Goal: Task Accomplishment & Management: Use online tool/utility

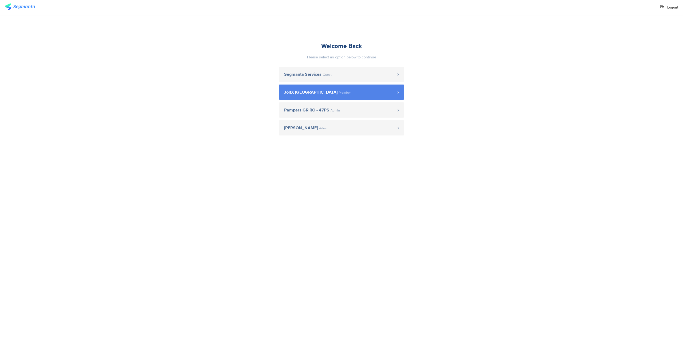
click at [327, 94] on span "JoltX Greece Member" at bounding box center [340, 92] width 113 height 4
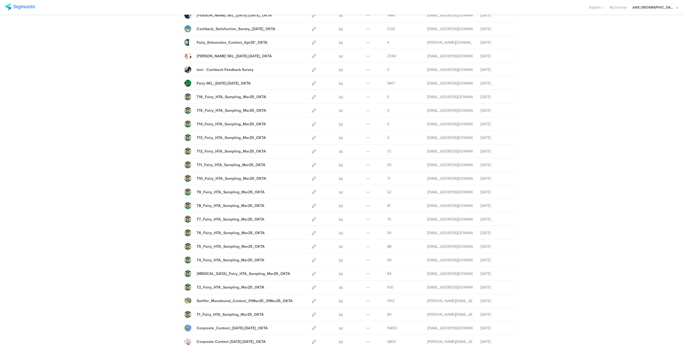
scroll to position [240, 0]
click at [225, 95] on div "T16_Fairy_HTA_Sampling_Mar25_OKTA" at bounding box center [232, 97] width 70 height 6
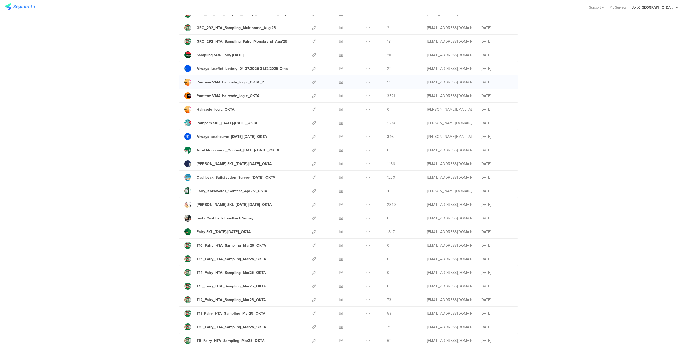
scroll to position [0, 0]
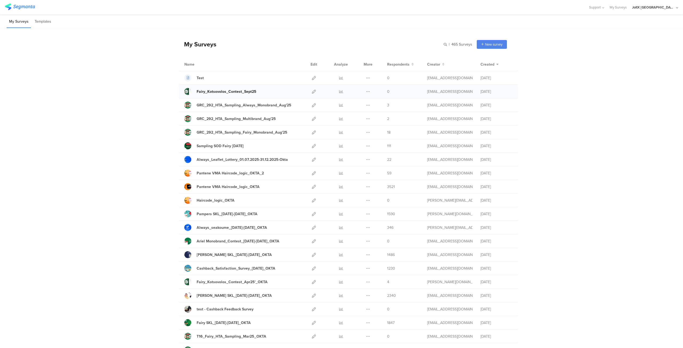
click at [215, 90] on div "Fairy_Kotsovolos_Contest_Sept25" at bounding box center [227, 92] width 60 height 6
click at [198, 77] on div "Test" at bounding box center [200, 78] width 7 height 6
click at [219, 118] on div "GRC_292_HTA_Sampling_Multibrand_Aug'25" at bounding box center [236, 119] width 79 height 6
click at [220, 145] on div "Sampling SOD Fairy Aug'25" at bounding box center [220, 146] width 47 height 6
click at [367, 105] on icon at bounding box center [368, 105] width 4 height 4
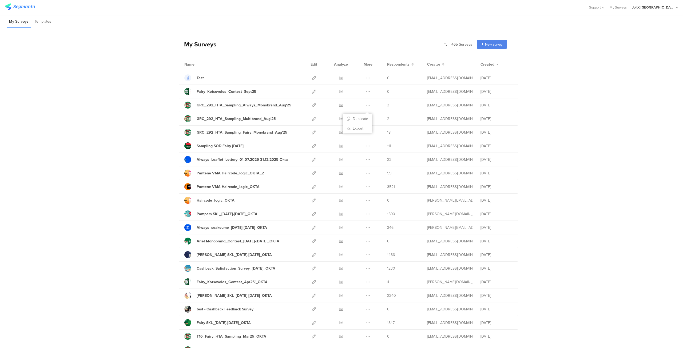
click at [312, 145] on icon at bounding box center [314, 146] width 4 height 4
click at [312, 186] on icon at bounding box center [314, 187] width 4 height 4
click at [243, 212] on div "Pampers SKL_[DATE]-[DATE]_OKTA" at bounding box center [227, 214] width 61 height 6
click at [312, 213] on icon at bounding box center [314, 214] width 4 height 4
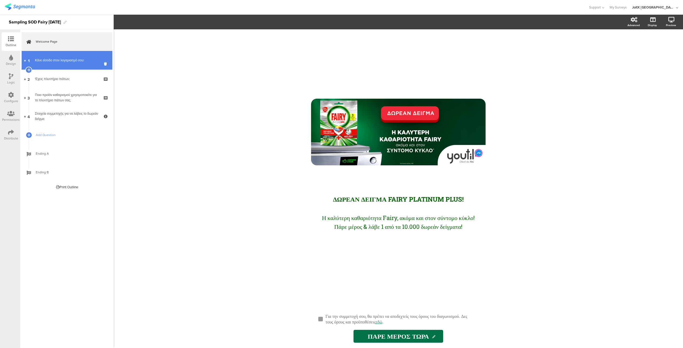
click at [72, 59] on div "Κάνε είσοδο στον λογαριασμό σου:" at bounding box center [67, 60] width 64 height 5
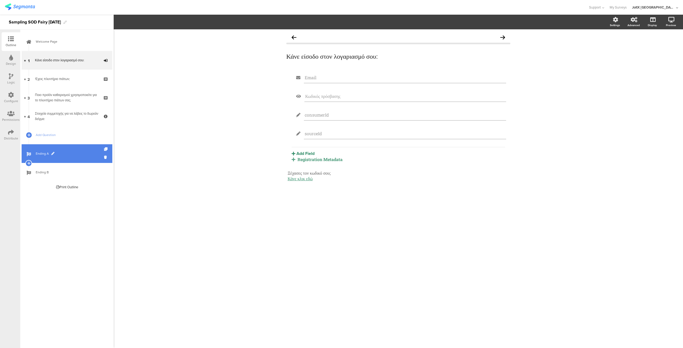
click at [62, 154] on span "Ending A" at bounding box center [70, 153] width 68 height 5
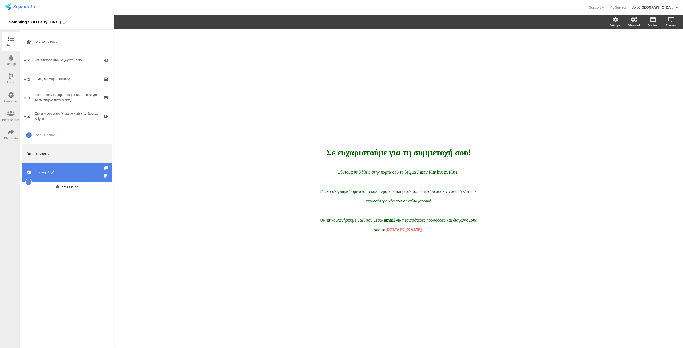
click at [66, 169] on link "Ending B" at bounding box center [67, 172] width 91 height 19
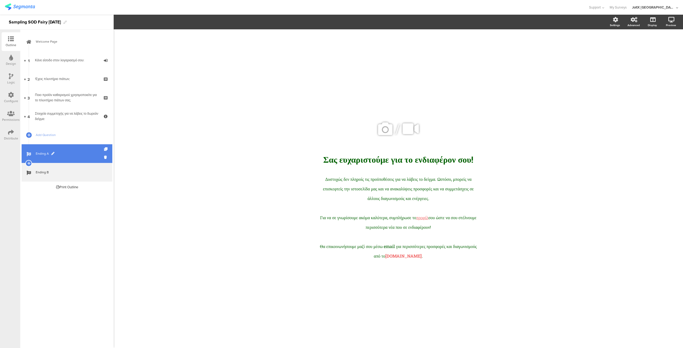
click at [73, 156] on span "Ending A" at bounding box center [70, 153] width 68 height 5
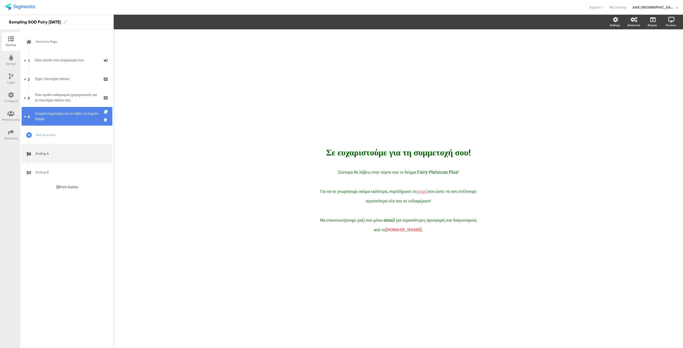
click at [76, 117] on div "Στοιχεία συμμετοχής για να λάβεις το δωρεάν δείγμα:" at bounding box center [67, 116] width 64 height 11
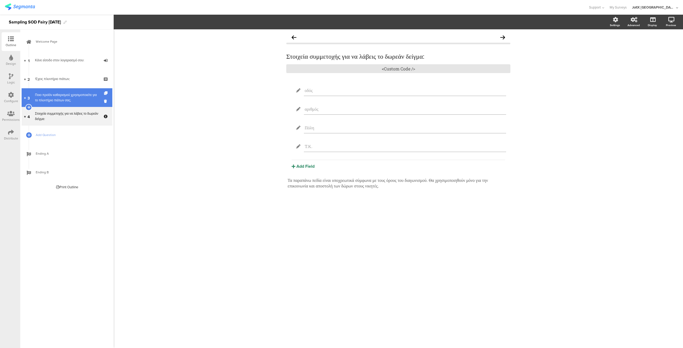
click at [73, 99] on div "Ποιο προϊόν καθαρισμού χρησιμοποιείτε για το πλυντήριο πιάτων σας;" at bounding box center [67, 97] width 64 height 11
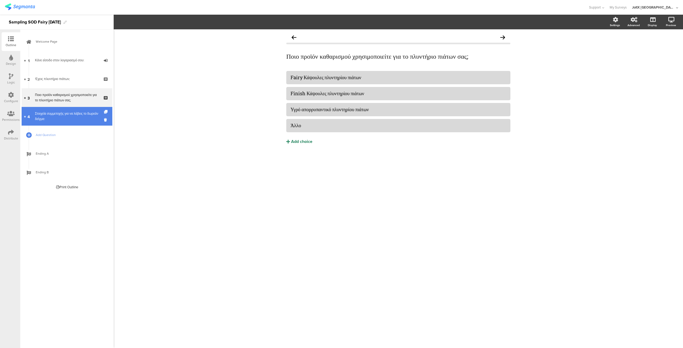
click at [76, 109] on link "4 Στοιχεία συμμετοχής για να λάβεις το δωρεάν δείγμα:" at bounding box center [67, 116] width 91 height 19
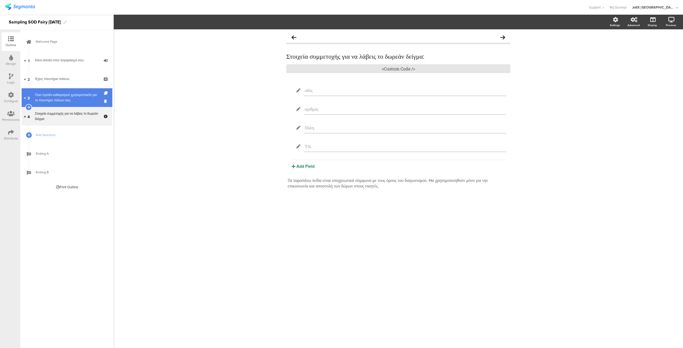
click at [82, 98] on div "Ποιο προϊόν καθαρισμού χρησιμοποιείτε για το πλυντήριο πιάτων σας;" at bounding box center [67, 97] width 64 height 11
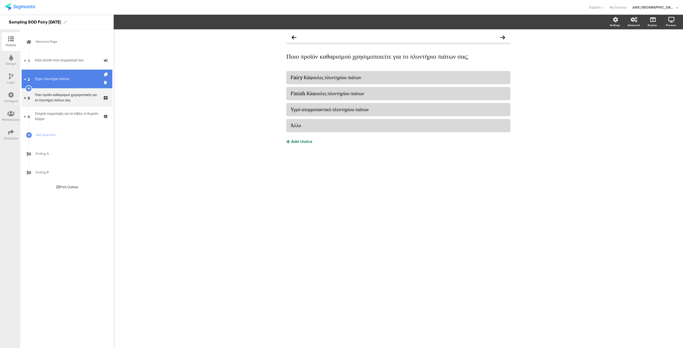
click at [75, 80] on div "'Εχεις πλυντήριο πιάτων;" at bounding box center [67, 78] width 64 height 5
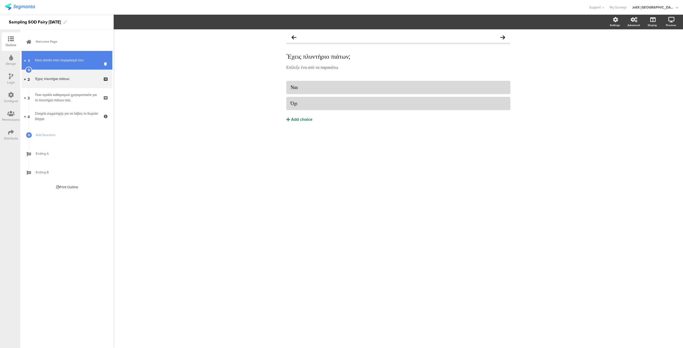
click at [79, 61] on div "Κάνε είσοδο στον λογαριασμό σου:" at bounding box center [67, 60] width 64 height 5
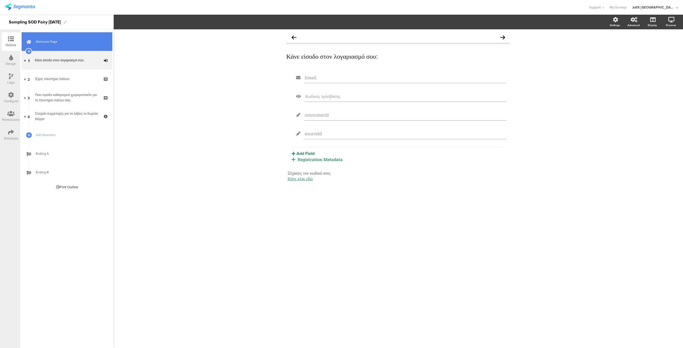
click at [64, 44] on link "Welcome Page" at bounding box center [67, 41] width 91 height 19
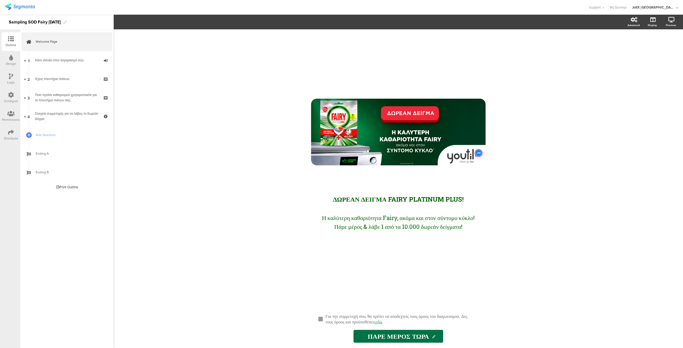
click at [7, 80] on div "Logic" at bounding box center [11, 79] width 19 height 19
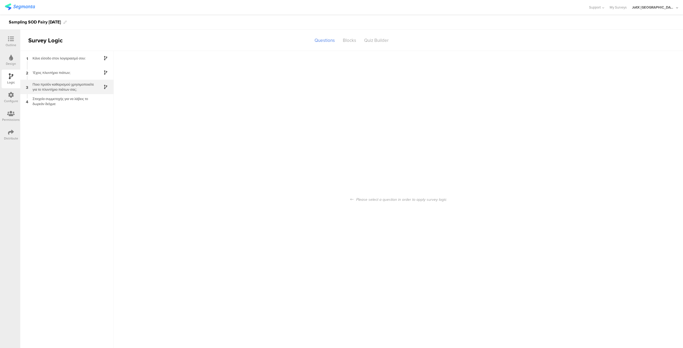
click at [76, 85] on div "Ποιο προϊόν καθαρισμού χρησιμοποιείτε για το πλυντήριο πιάτων σας;" at bounding box center [62, 87] width 67 height 10
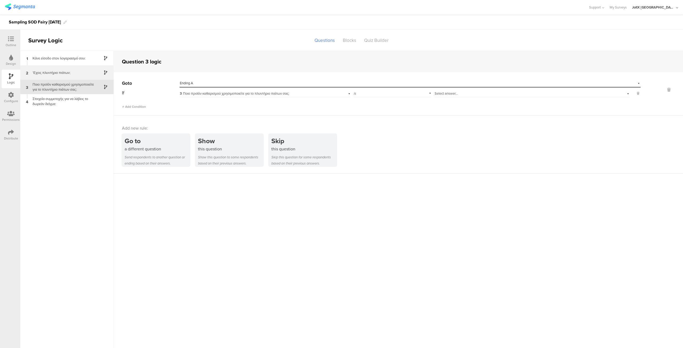
click at [74, 71] on div "'Εχεις πλυντήριο πιάτων;" at bounding box center [62, 72] width 67 height 5
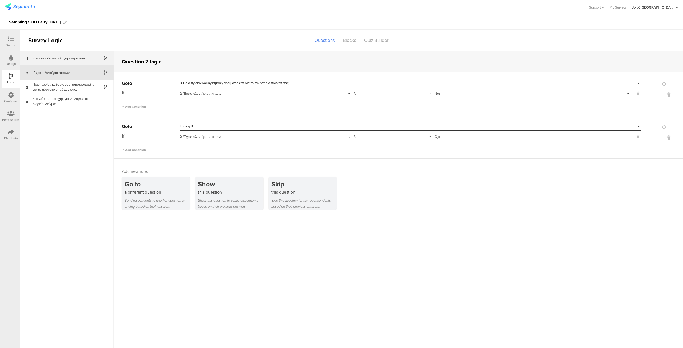
click at [63, 56] on div "Κάνε είσοδο στον λογαριασμό σου:" at bounding box center [62, 58] width 67 height 5
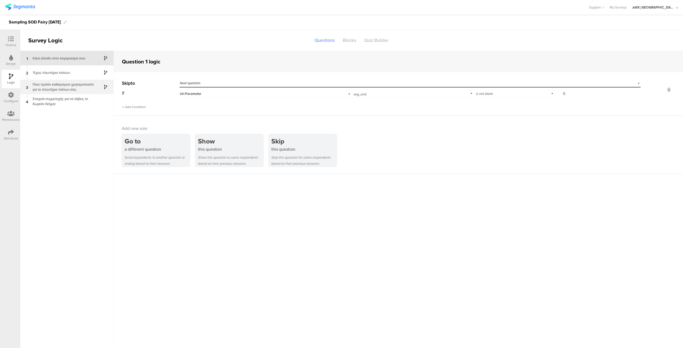
click at [64, 85] on div "Ποιο προϊόν καθαρισμού χρησιμοποιείτε για το πλυντήριο πιάτων σας;" at bounding box center [62, 87] width 67 height 10
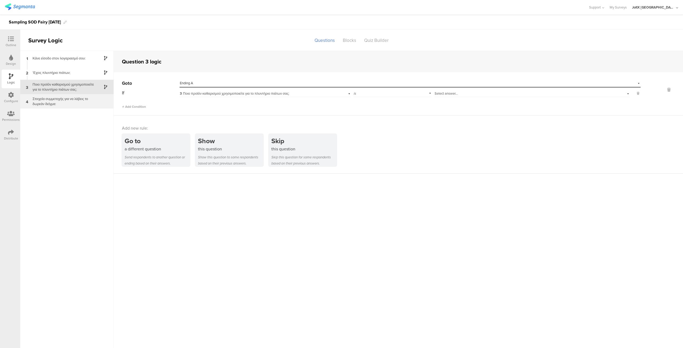
click at [68, 102] on div "Στοιχεία συμμετοχής για να λάβεις το δωρεάν δείγμα:" at bounding box center [62, 101] width 67 height 10
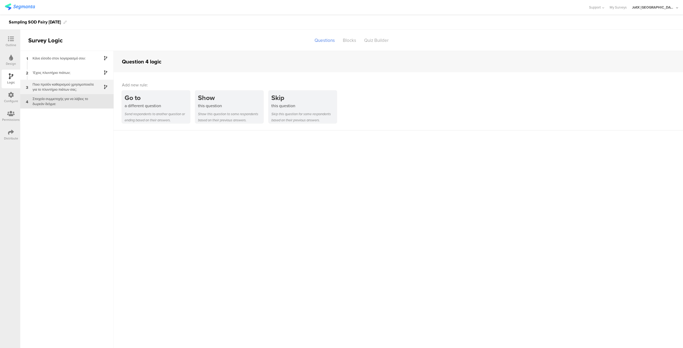
click at [71, 89] on div "Ποιο προϊόν καθαρισμού χρησιμοποιείτε για το πλυντήριο πιάτων σας;" at bounding box center [62, 87] width 67 height 10
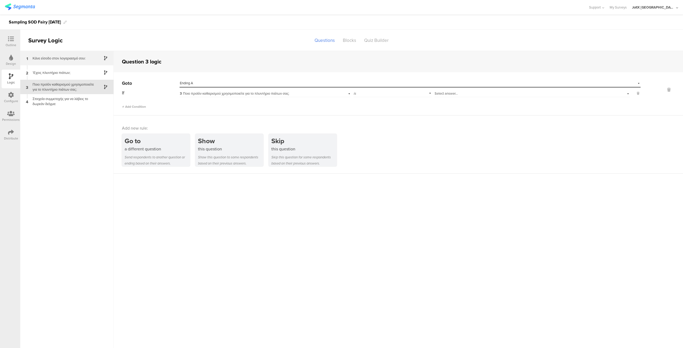
click at [70, 60] on div "Κάνε είσοδο στον λογαριασμό σου:" at bounding box center [62, 58] width 67 height 5
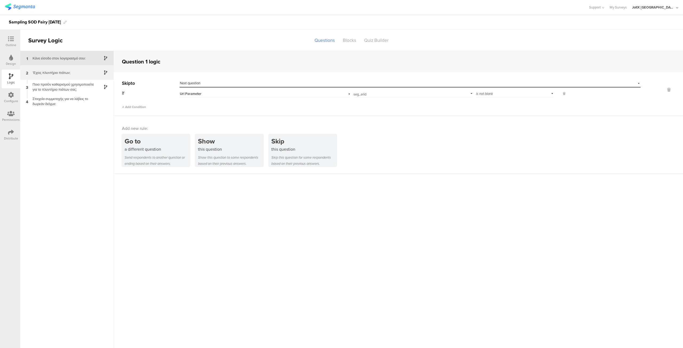
click at [71, 69] on div "2 'Εχεις πλυντήριο πιάτων;" at bounding box center [66, 72] width 93 height 14
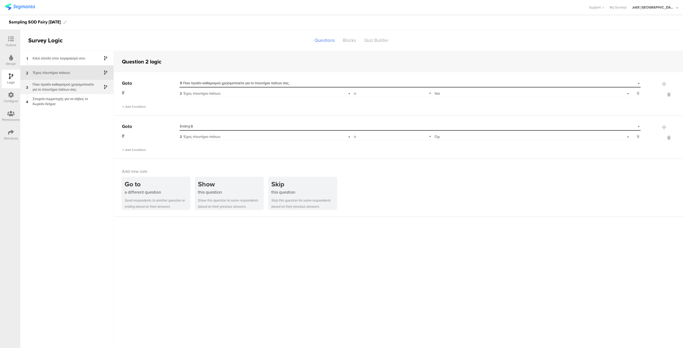
click at [83, 85] on div "Ποιο προϊόν καθαρισμού χρησιμοποιείτε για το πλυντήριο πιάτων σας;" at bounding box center [62, 87] width 67 height 10
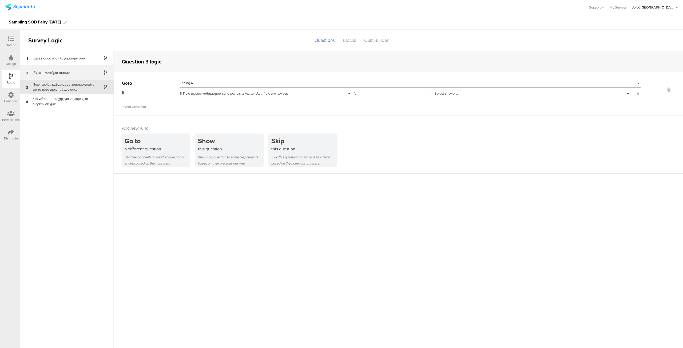
click at [78, 73] on div "'Εχεις πλυντήριο πιάτων;" at bounding box center [62, 72] width 67 height 5
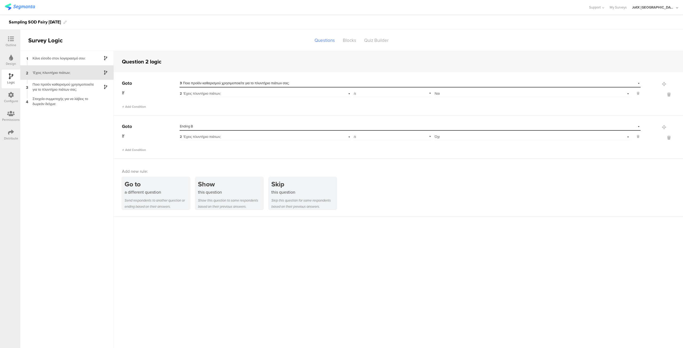
click at [11, 61] on icon at bounding box center [11, 58] width 4 height 6
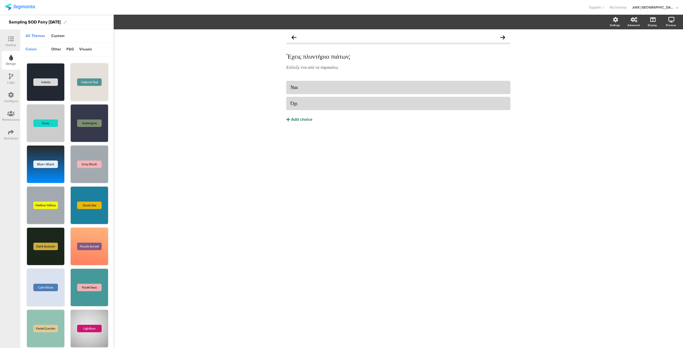
click at [11, 39] on icon at bounding box center [11, 39] width 6 height 6
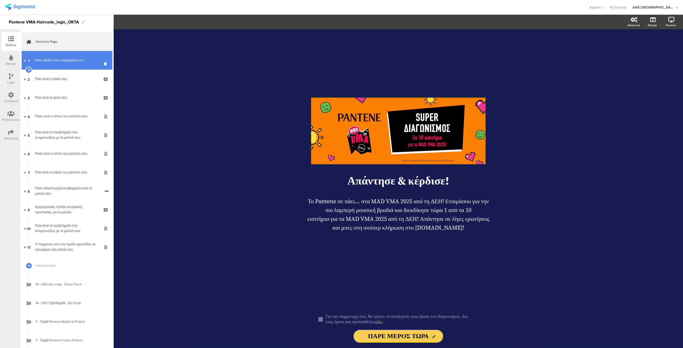
click at [45, 63] on link "1 Κάνε είσοδο στον λογαριασμό σου:" at bounding box center [67, 60] width 91 height 19
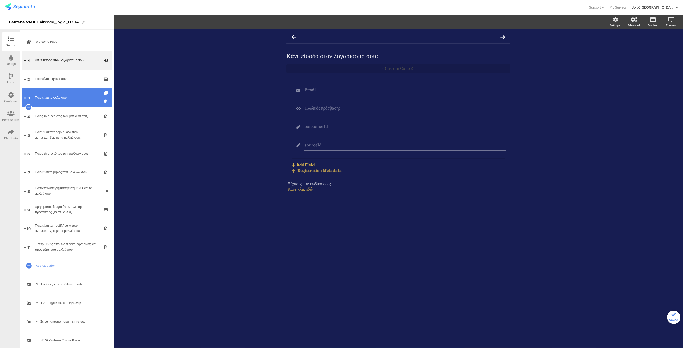
click at [54, 101] on link "3 Ποιο είναι το φύλο σου;" at bounding box center [67, 97] width 91 height 19
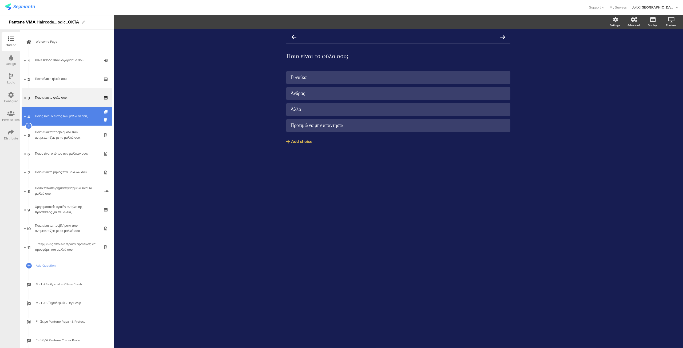
click at [59, 117] on div "Ποιος είναι ο τύπος των μαλλιών σου;" at bounding box center [67, 116] width 64 height 5
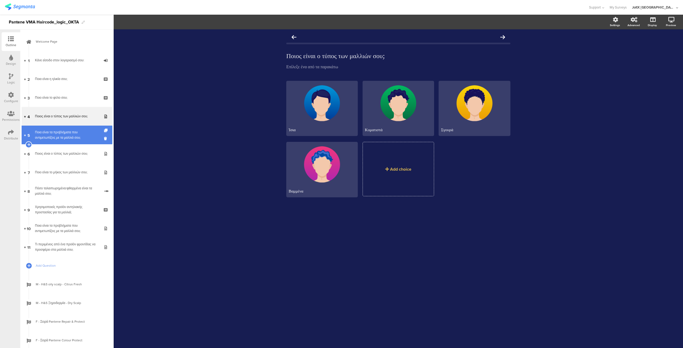
click at [64, 133] on div "Ποια είναι τα προβλήματα που αντιμετωπίζεις με τα μαλλιά σου;" at bounding box center [67, 135] width 64 height 11
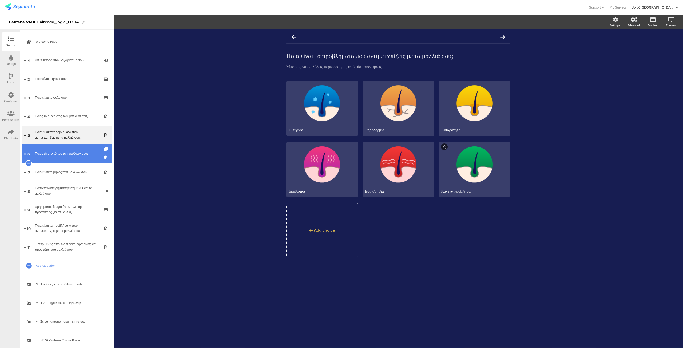
click at [69, 158] on link "6 Ποιος είναι ο τύπος των μαλλιών σου;" at bounding box center [67, 153] width 91 height 19
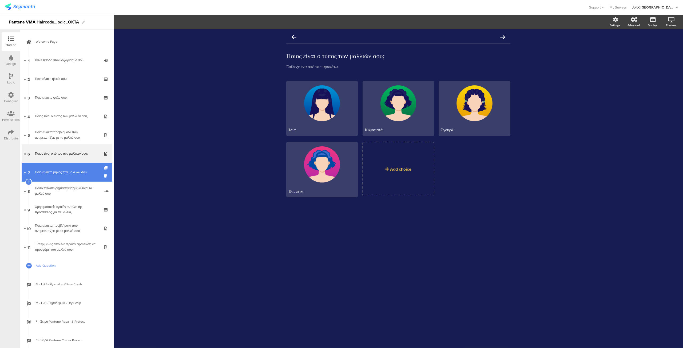
click at [73, 172] on div "Ποιο είναι το μήκος των μαλλιών σου;" at bounding box center [67, 172] width 64 height 5
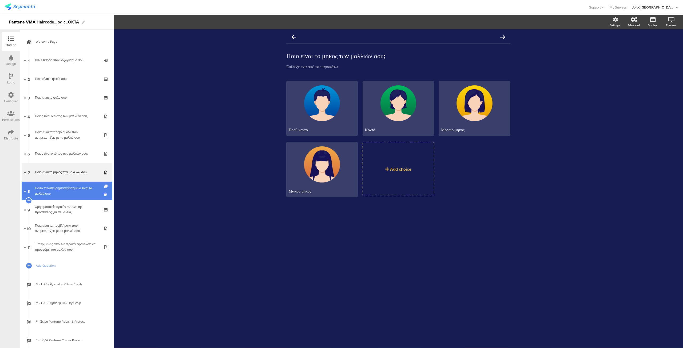
click at [72, 193] on div "Πόσο ταλαιπωρημένα/φθαρμένα είναι τα μαλλιά σου;" at bounding box center [67, 191] width 65 height 11
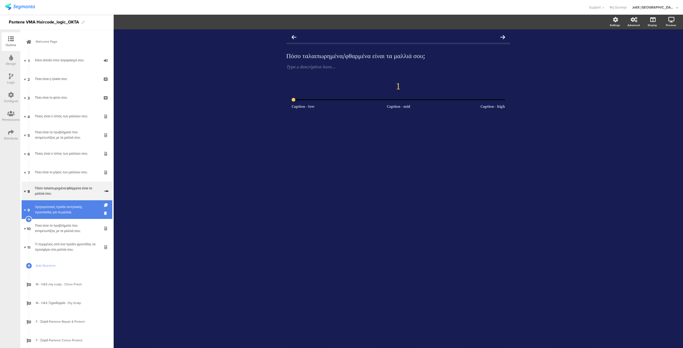
click at [63, 209] on div "Χρησιμοποιείς προϊόν αντηλιακής προστασίας για τα μαλλιά;" at bounding box center [67, 209] width 64 height 11
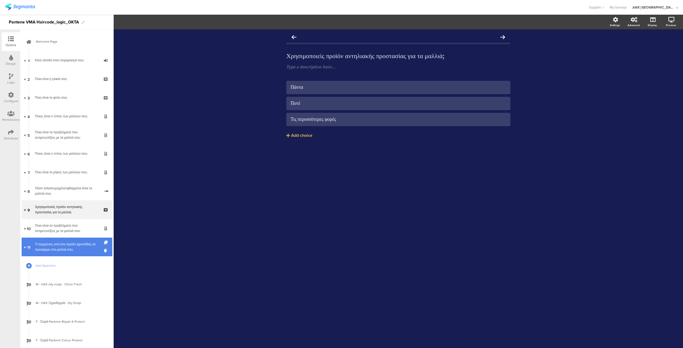
click at [62, 248] on div "Τι περιμένεις από ένα προϊόν φροντίδας να προσφέρει στα μαλλιά σου;" at bounding box center [67, 247] width 64 height 11
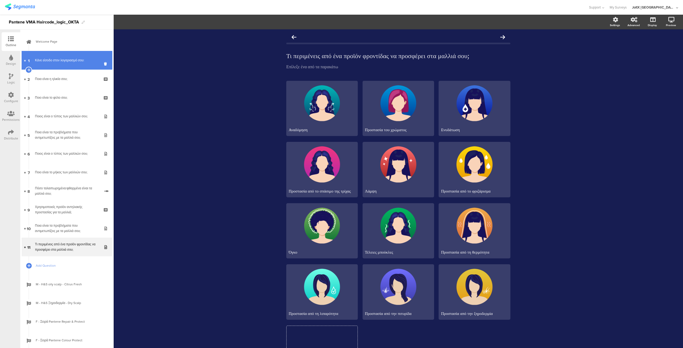
click at [66, 60] on div "Κάνε είσοδο στον λογαριασμό σου:" at bounding box center [67, 60] width 64 height 5
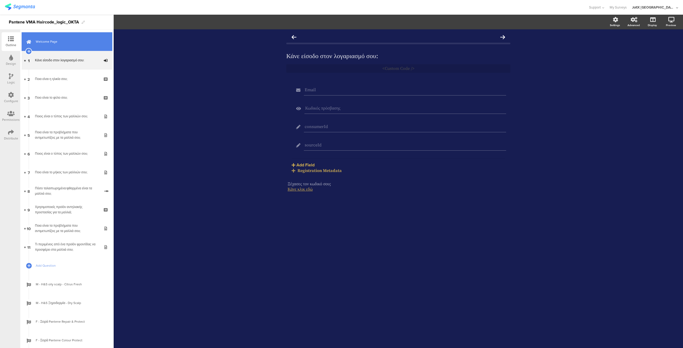
click at [47, 45] on link "Welcome Page" at bounding box center [67, 41] width 91 height 19
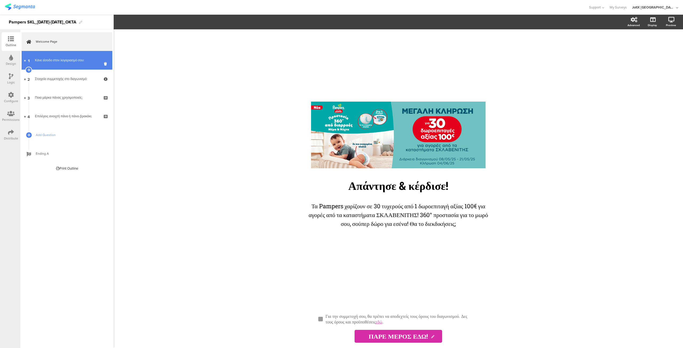
click at [60, 62] on div "Κάνε είσοδο στον λογαριασμό σου:" at bounding box center [67, 60] width 64 height 5
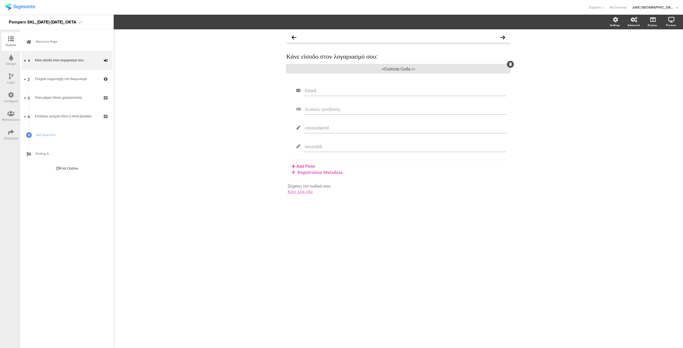
click at [392, 70] on div "<Custom Code />" at bounding box center [398, 68] width 224 height 9
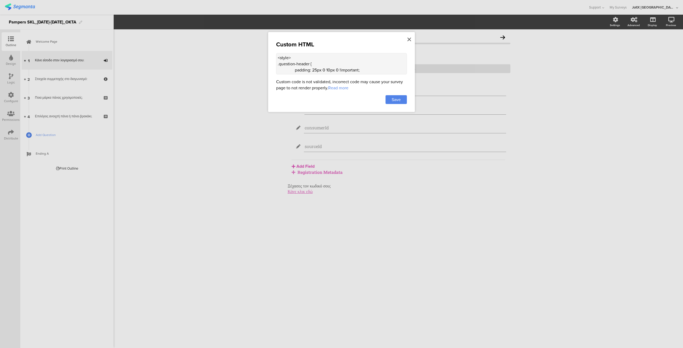
click at [410, 39] on icon at bounding box center [409, 40] width 4 height 6
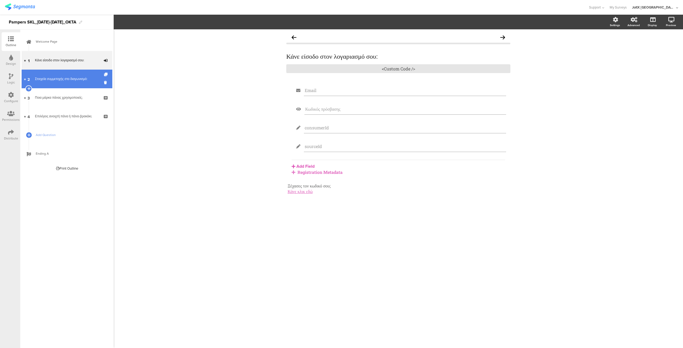
click at [60, 81] on div "Στοιχεία συμμετοχής στο διαγωνισμό:" at bounding box center [67, 78] width 64 height 5
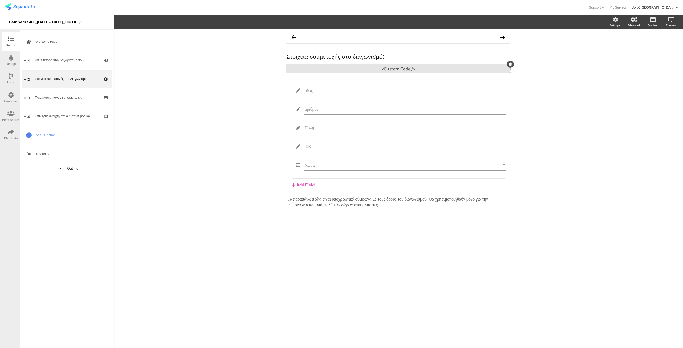
click at [393, 70] on div "<Custom Code />" at bounding box center [398, 68] width 224 height 9
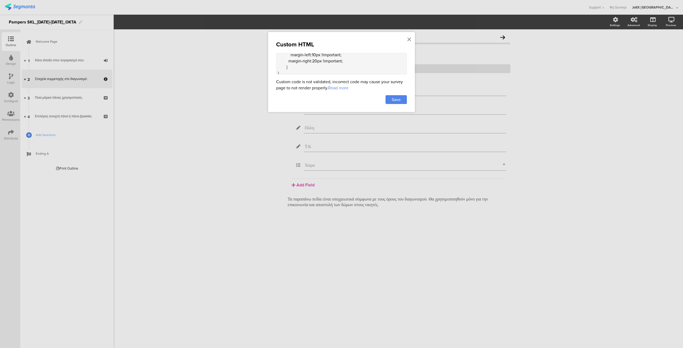
scroll to position [127, 0]
click at [185, 119] on div at bounding box center [341, 174] width 683 height 348
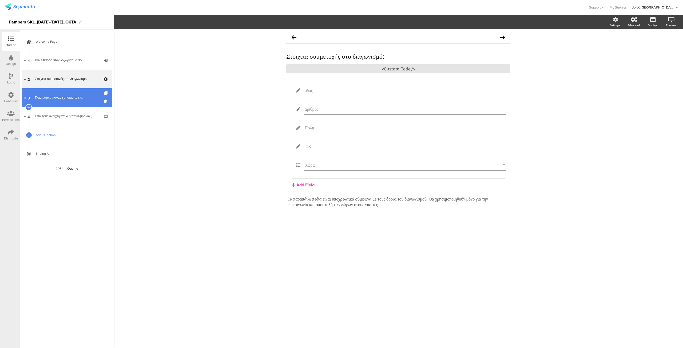
click at [50, 98] on div "Ποια μάρκα πάνας χρησιμοποιείς;" at bounding box center [67, 97] width 64 height 5
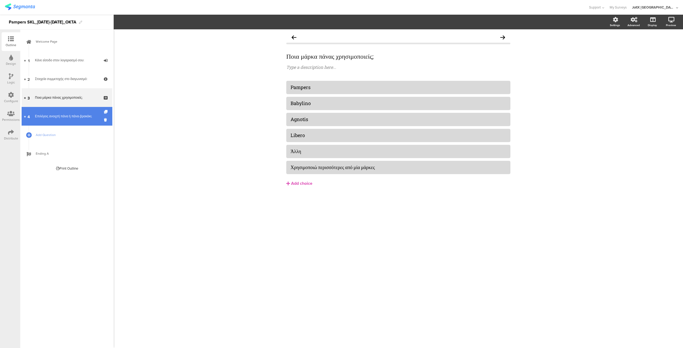
click at [63, 117] on div "Επιλέγεις ανοιχτή πάνα ή πάνα-βρακάκι;" at bounding box center [67, 116] width 64 height 5
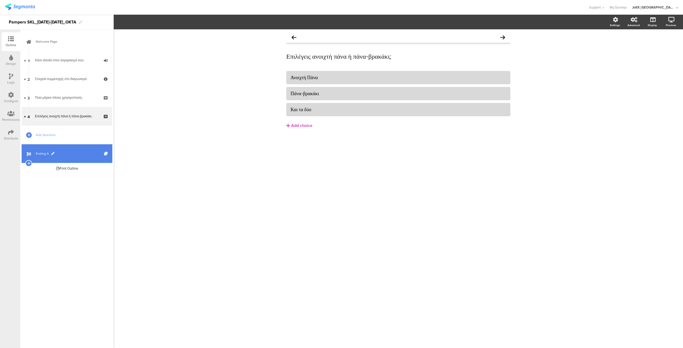
click at [75, 152] on span "Ending A" at bounding box center [70, 153] width 68 height 5
